Goal: Find specific page/section

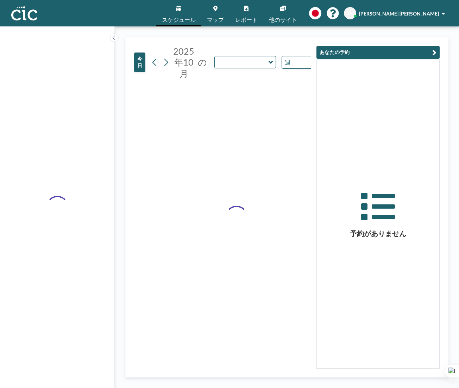
type input "Kinmokusei"
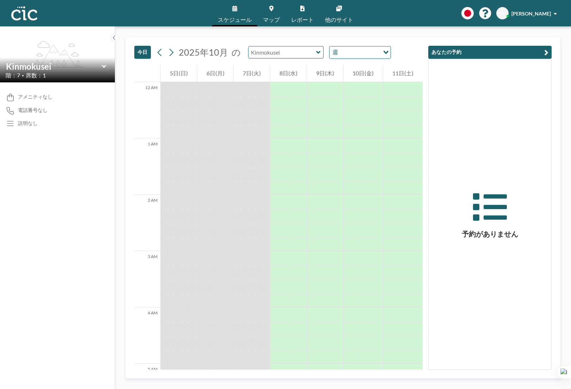
click at [307, 52] on input "text" at bounding box center [282, 52] width 68 height 12
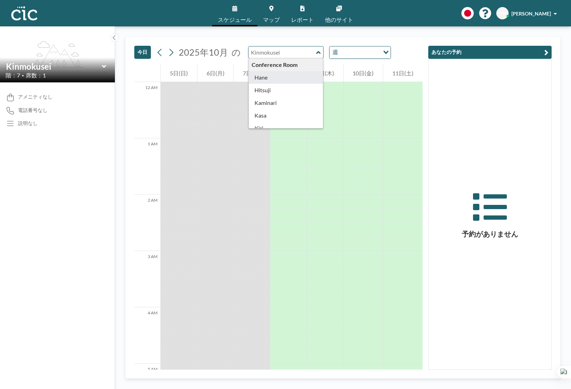
scroll to position [45, 0]
type input "Kinmokusei"
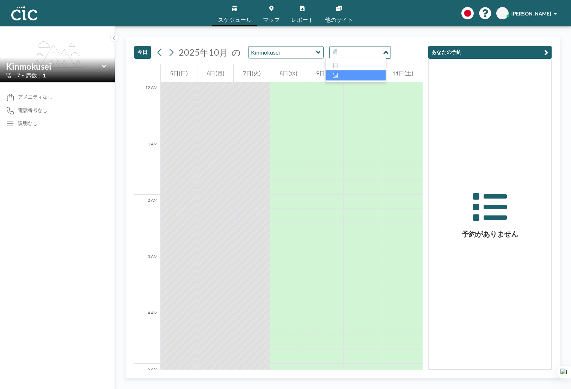
click at [363, 52] on input "Search for option" at bounding box center [355, 52] width 51 height 9
click at [361, 63] on li "日" at bounding box center [355, 65] width 60 height 10
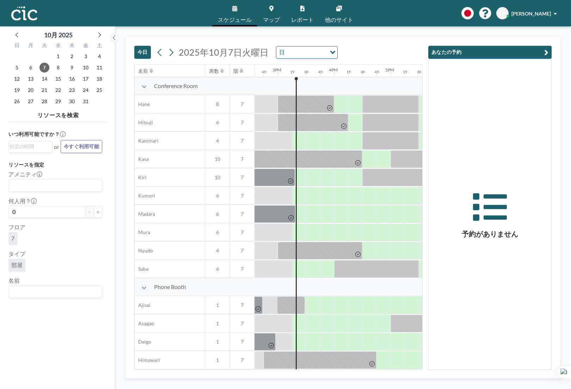
scroll to position [0, 845]
